Goal: Task Accomplishment & Management: Manage account settings

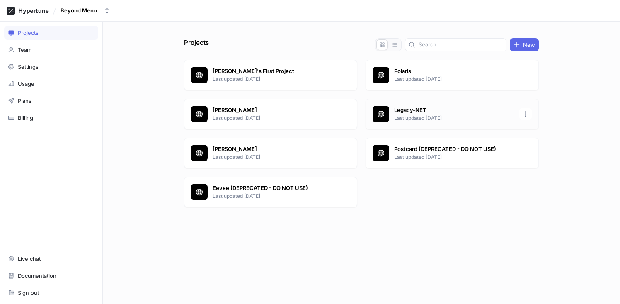
click at [444, 108] on p "Legacy-NET" at bounding box center [454, 110] width 120 height 8
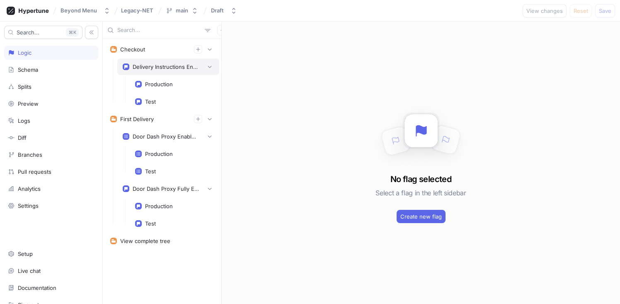
click at [146, 62] on div "Delivery Instructions Enabled" at bounding box center [168, 66] width 102 height 17
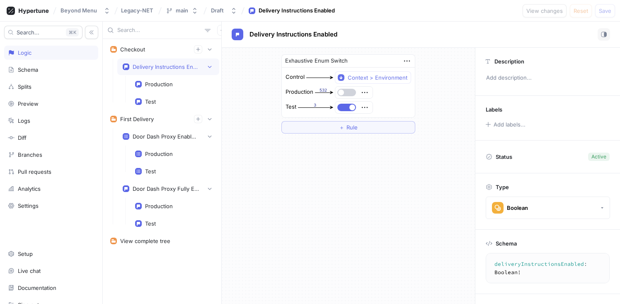
click at [346, 92] on button "button" at bounding box center [347, 92] width 19 height 7
click at [605, 15] on button "Save" at bounding box center [605, 10] width 20 height 13
click at [195, 12] on icon "button" at bounding box center [194, 11] width 3 height 6
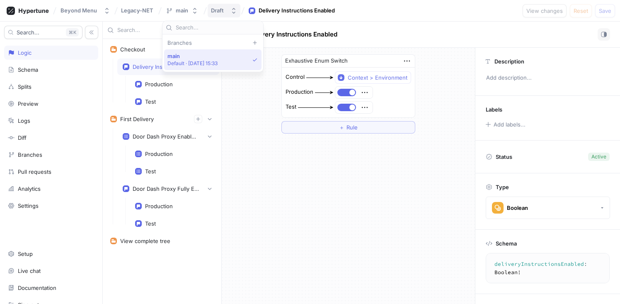
click at [229, 14] on button "Draft" at bounding box center [224, 11] width 33 height 14
